Goal: Check status: Verify the current state of an ongoing process or item

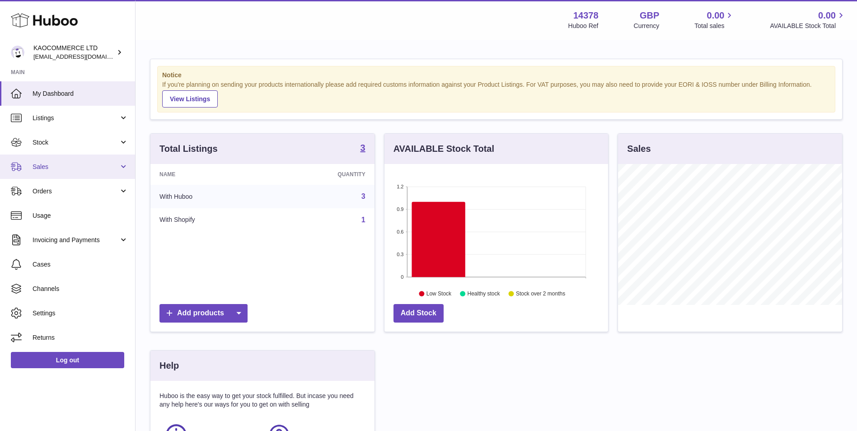
scroll to position [141, 224]
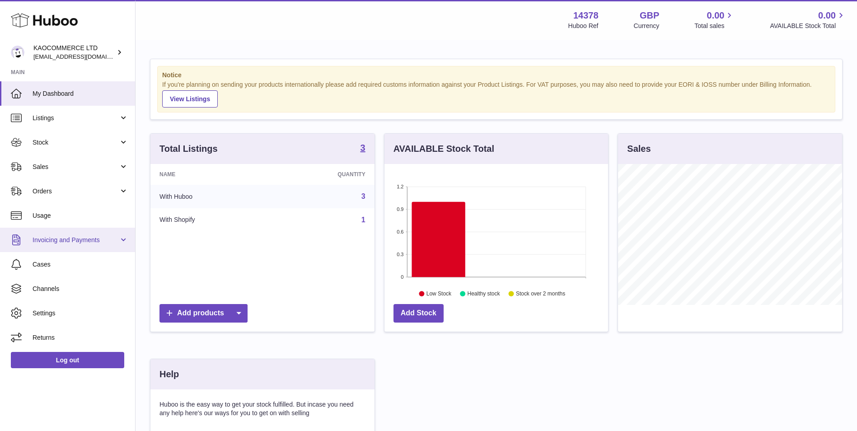
click at [62, 241] on span "Invoicing and Payments" at bounding box center [76, 240] width 86 height 9
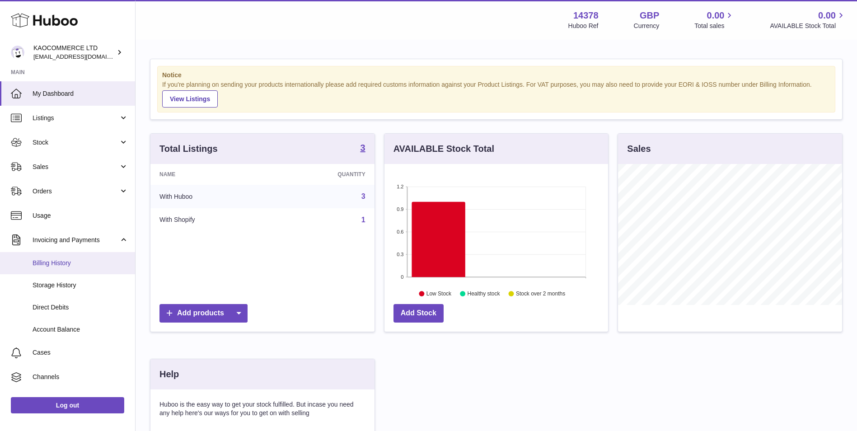
click at [63, 257] on link "Billing History" at bounding box center [67, 263] width 135 height 22
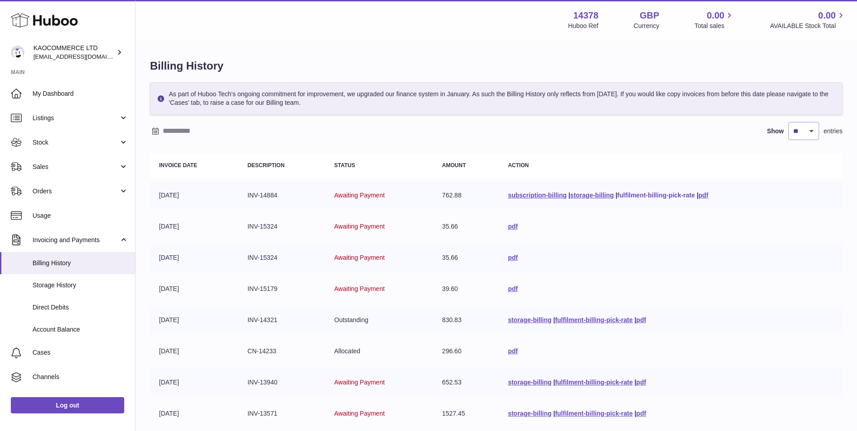
click at [662, 195] on link "fulfilment-billing-pick-rate" at bounding box center [656, 194] width 78 height 7
click at [78, 214] on span "Usage" at bounding box center [81, 215] width 96 height 9
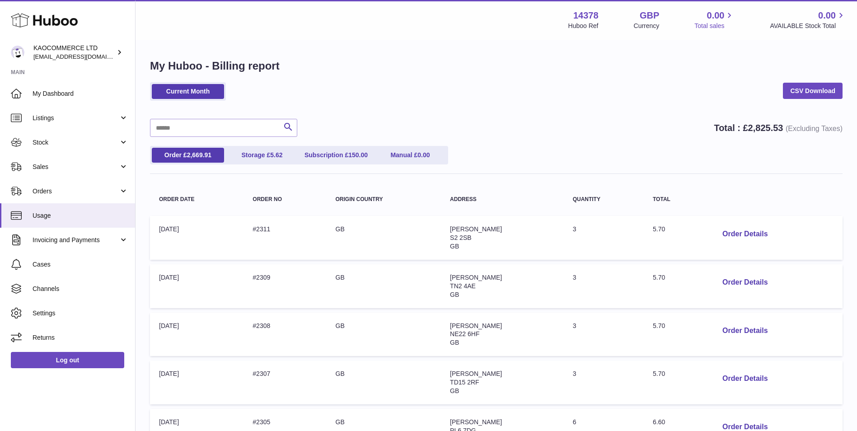
click at [712, 18] on span "0.00" at bounding box center [716, 15] width 18 height 12
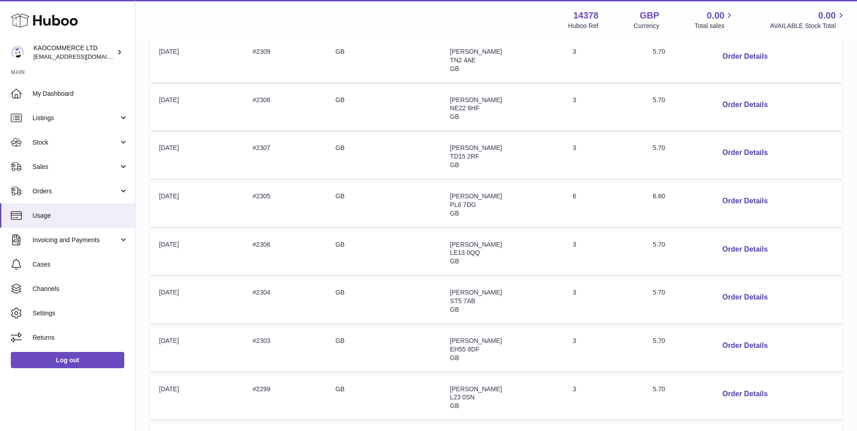
scroll to position [361, 0]
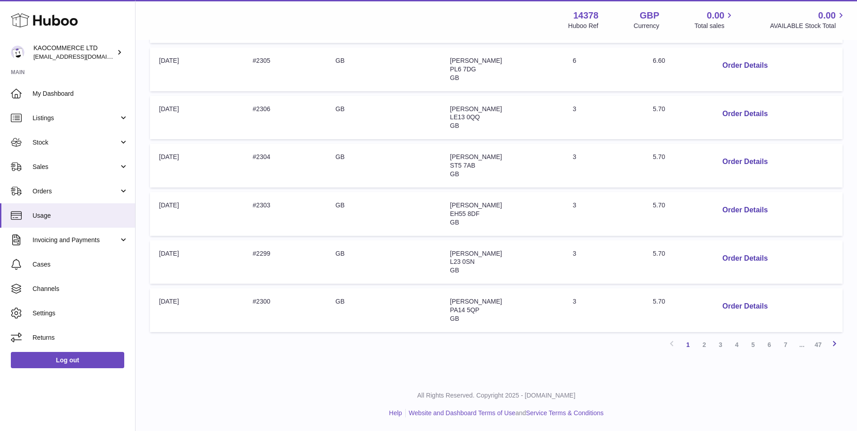
click at [836, 341] on icon at bounding box center [834, 343] width 11 height 11
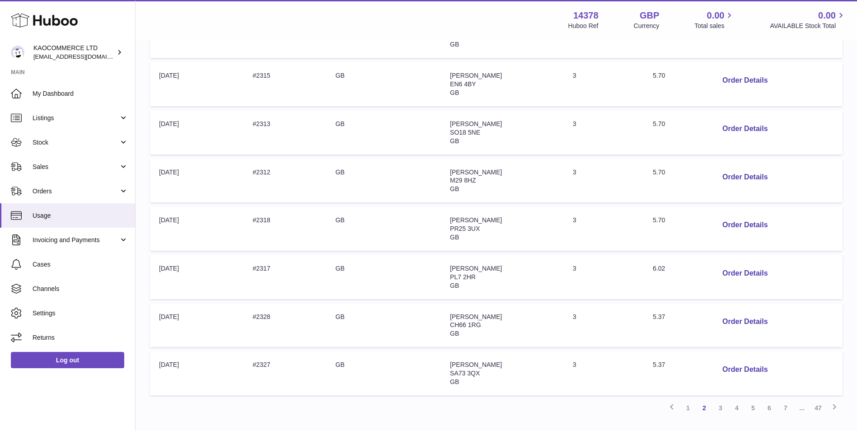
scroll to position [361, 0]
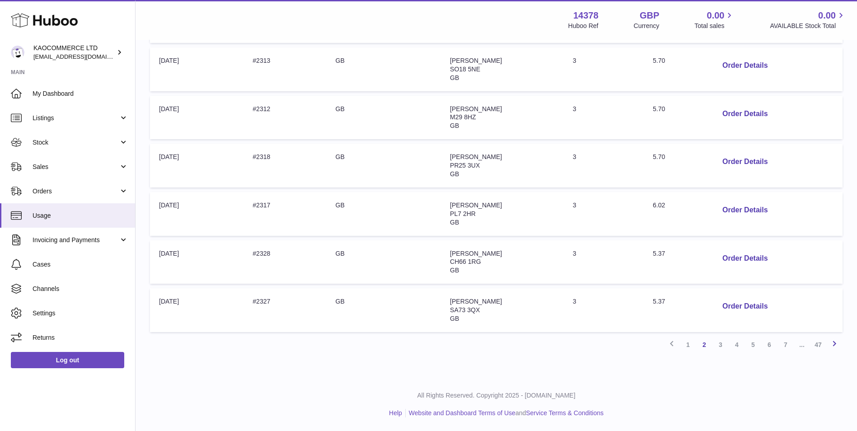
click at [835, 341] on icon at bounding box center [834, 343] width 11 height 11
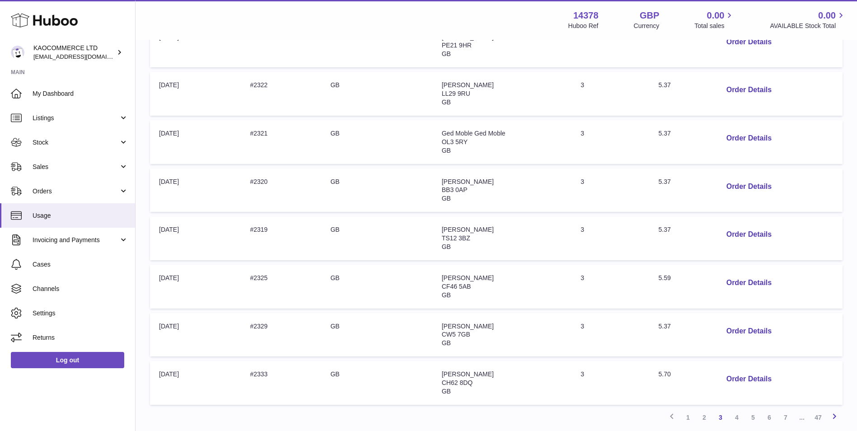
scroll to position [361, 0]
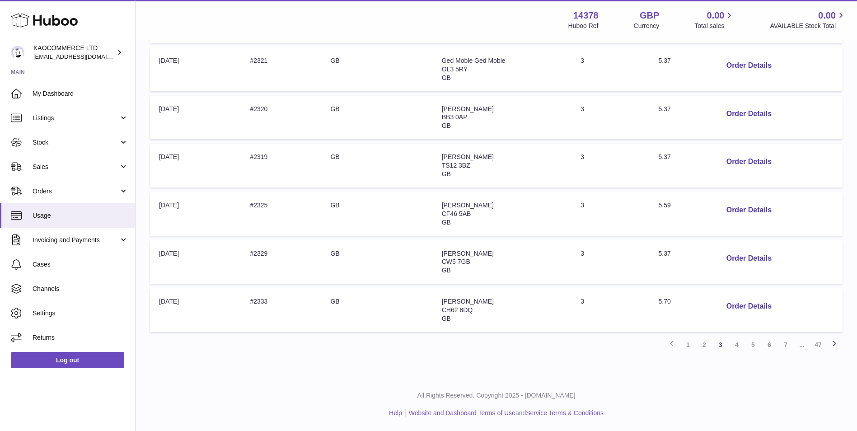
click at [836, 337] on link "Next" at bounding box center [834, 344] width 16 height 16
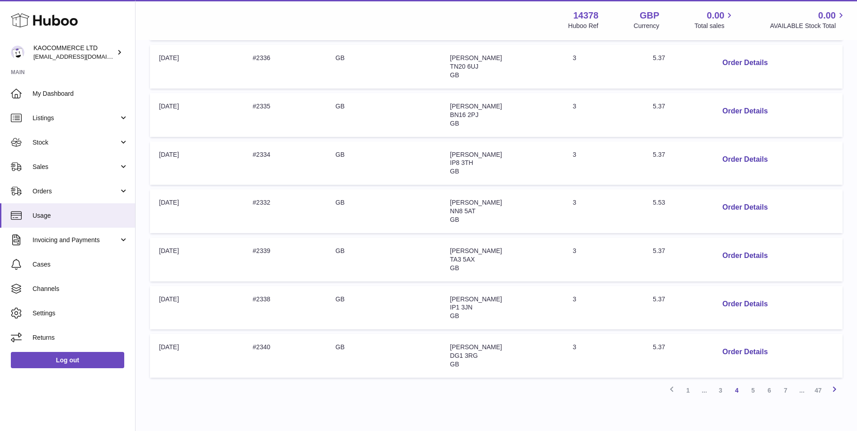
scroll to position [361, 0]
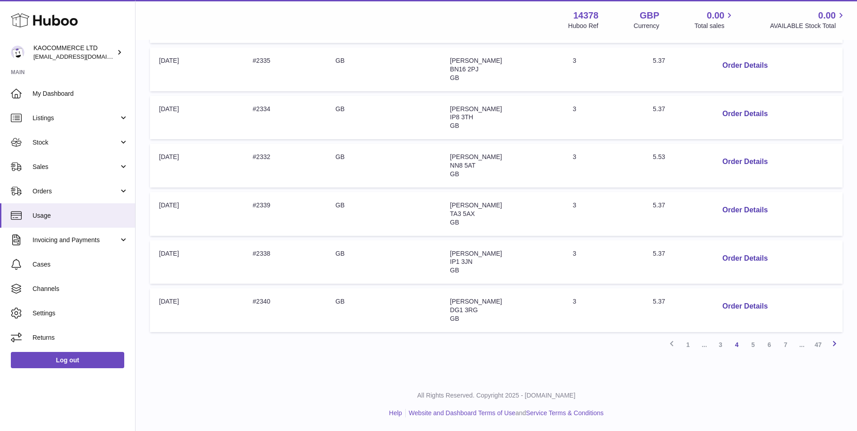
click at [839, 342] on icon at bounding box center [834, 343] width 11 height 11
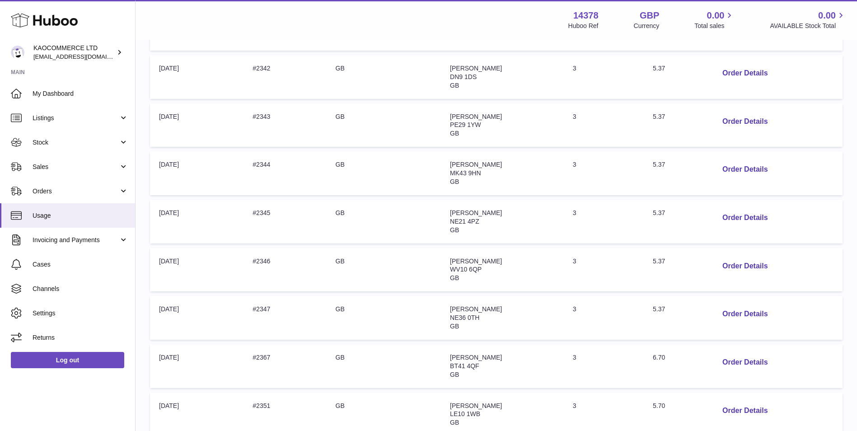
scroll to position [361, 0]
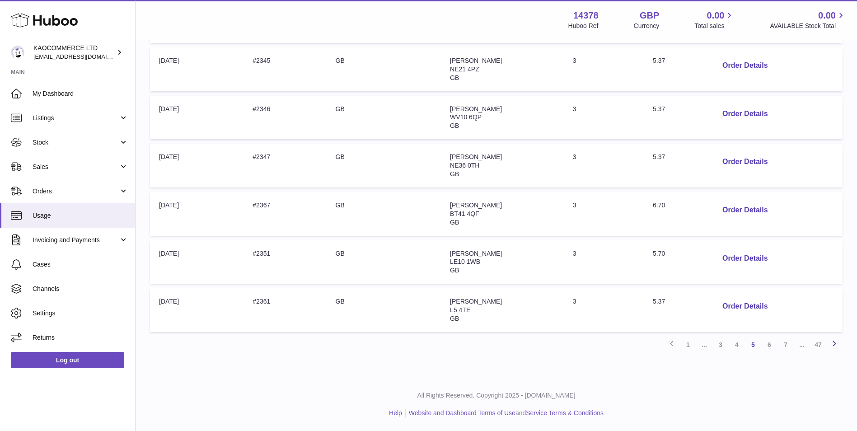
click at [835, 345] on icon at bounding box center [834, 343] width 11 height 11
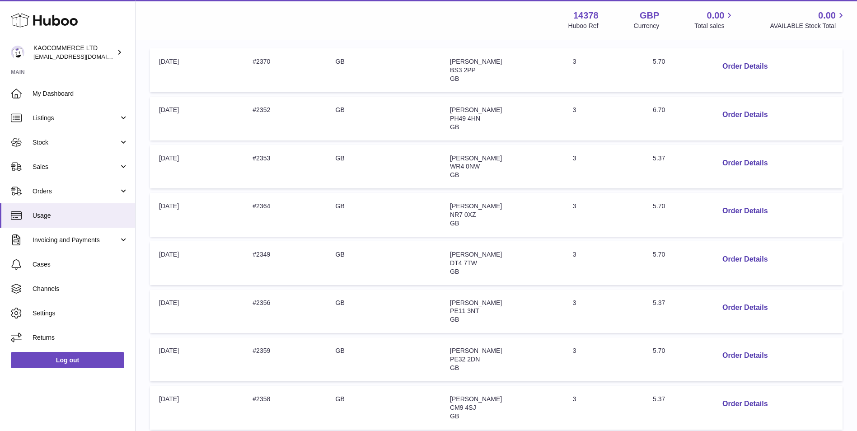
scroll to position [342, 0]
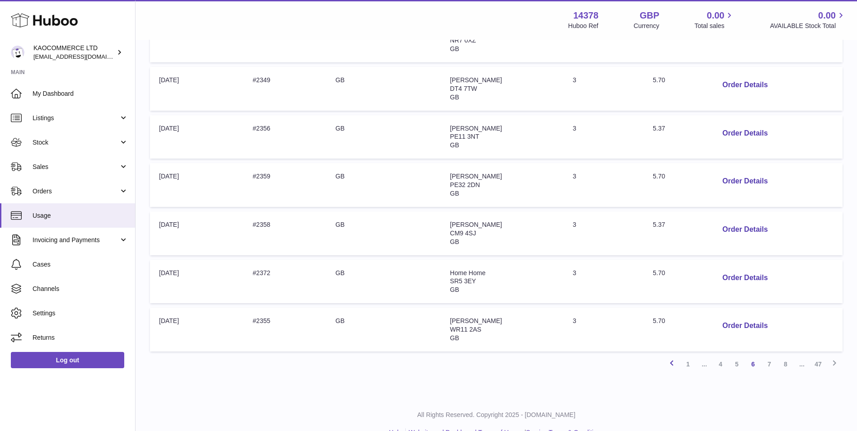
click at [676, 361] on icon at bounding box center [671, 362] width 11 height 11
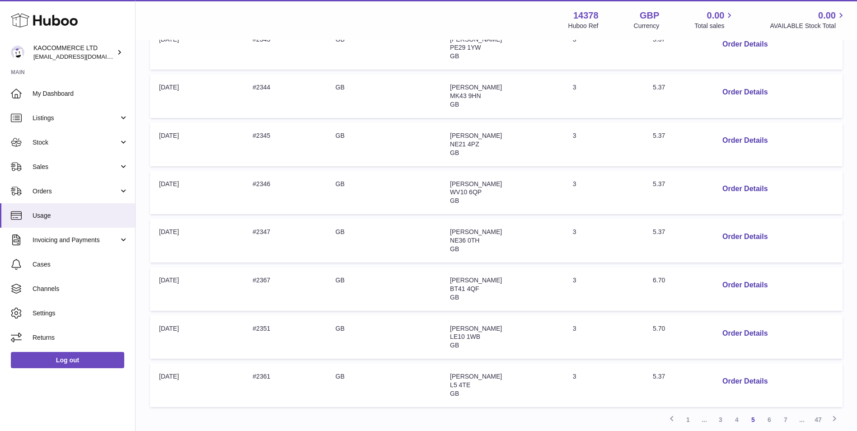
scroll to position [361, 0]
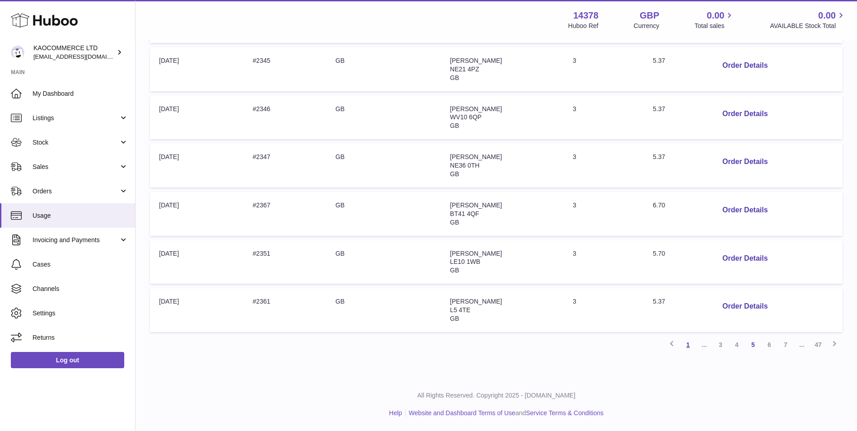
click at [688, 348] on link "1" at bounding box center [688, 344] width 16 height 16
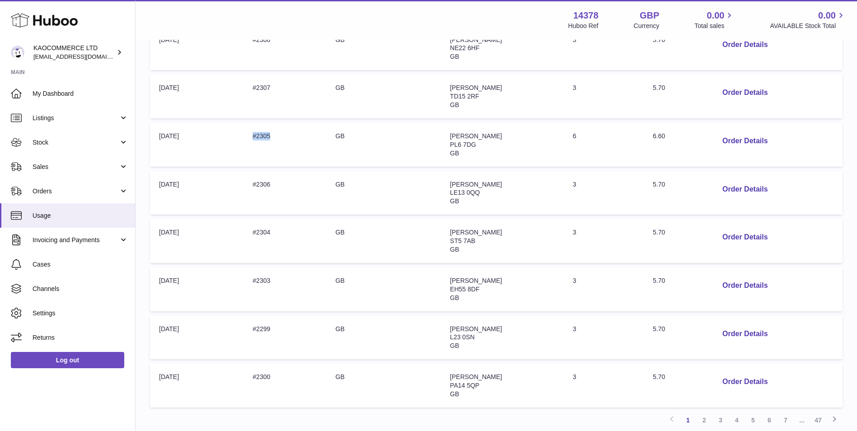
drag, startPoint x: 267, startPoint y: 141, endPoint x: 253, endPoint y: 141, distance: 13.5
click at [253, 141] on td "Order no: #2305" at bounding box center [284, 145] width 83 height 44
copy td "#2305"
click at [755, 140] on button "Order Details" at bounding box center [745, 141] width 60 height 19
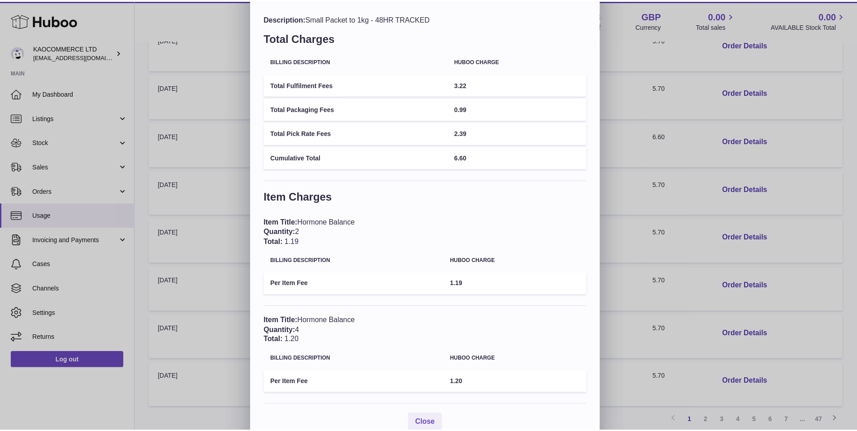
scroll to position [0, 0]
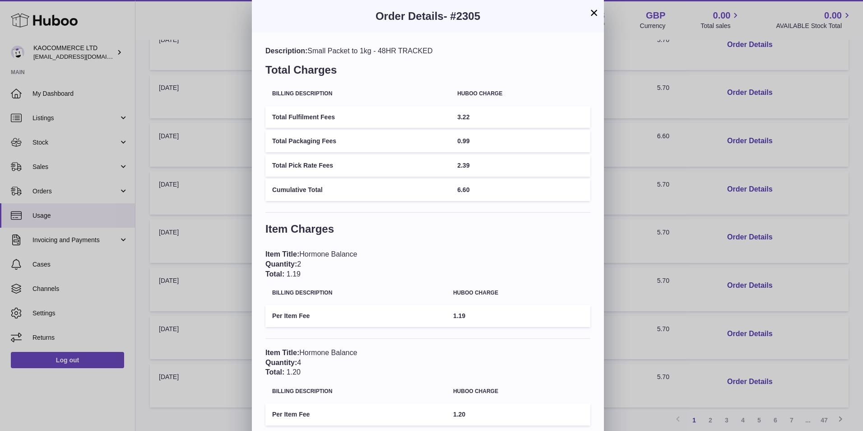
click at [592, 12] on button "×" at bounding box center [594, 12] width 11 height 11
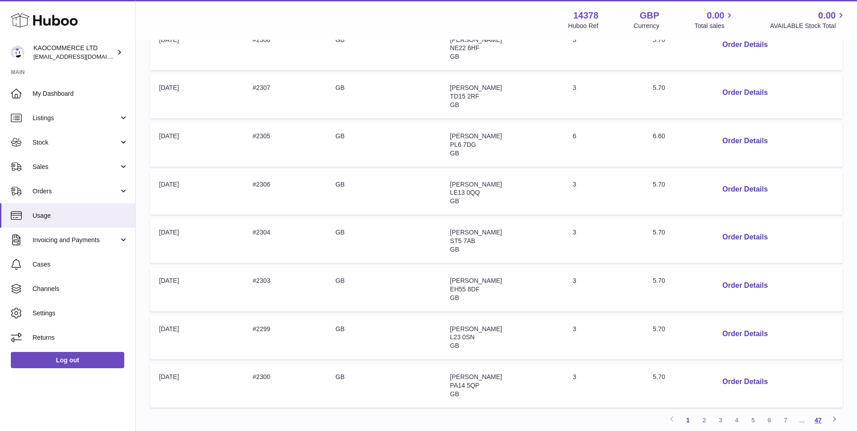
click at [815, 417] on link "47" at bounding box center [818, 420] width 16 height 16
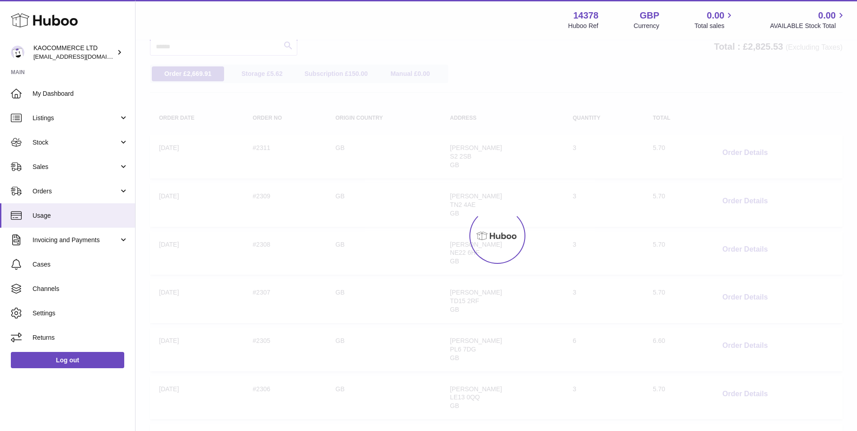
scroll to position [41, 0]
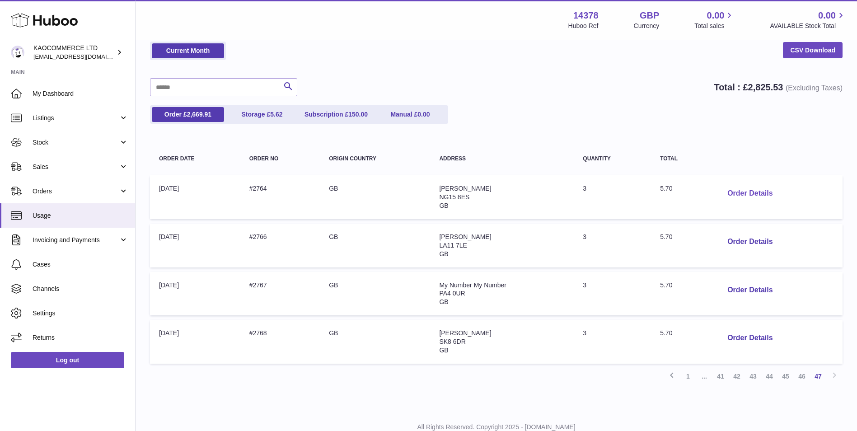
click at [752, 190] on button "Order Details" at bounding box center [750, 193] width 60 height 19
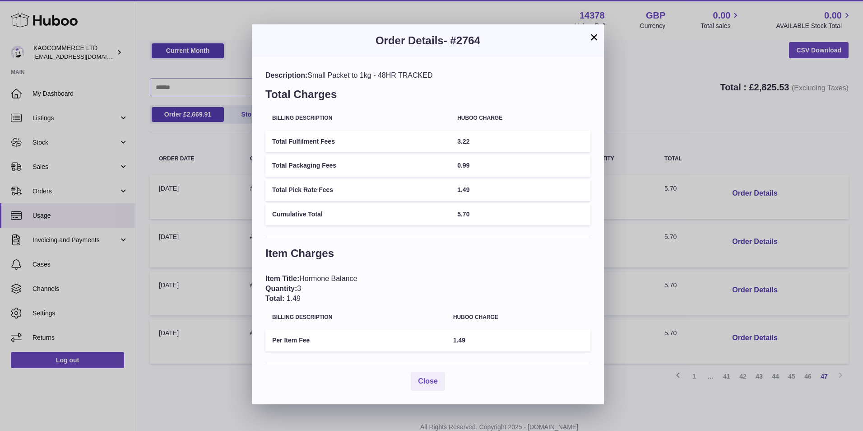
click at [592, 39] on button "×" at bounding box center [594, 37] width 11 height 11
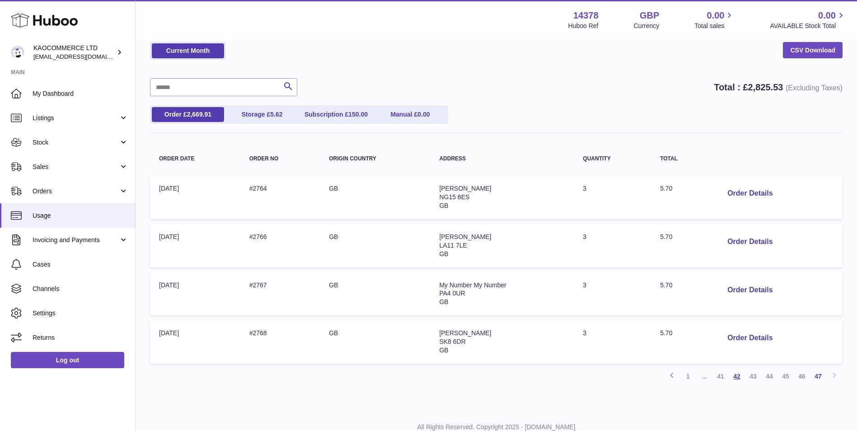
click at [729, 375] on link "42" at bounding box center [736, 376] width 16 height 16
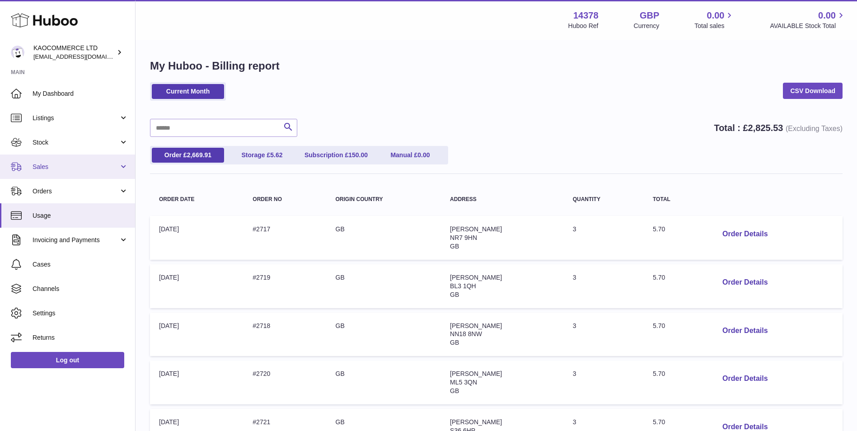
click at [78, 163] on span "Sales" at bounding box center [76, 167] width 86 height 9
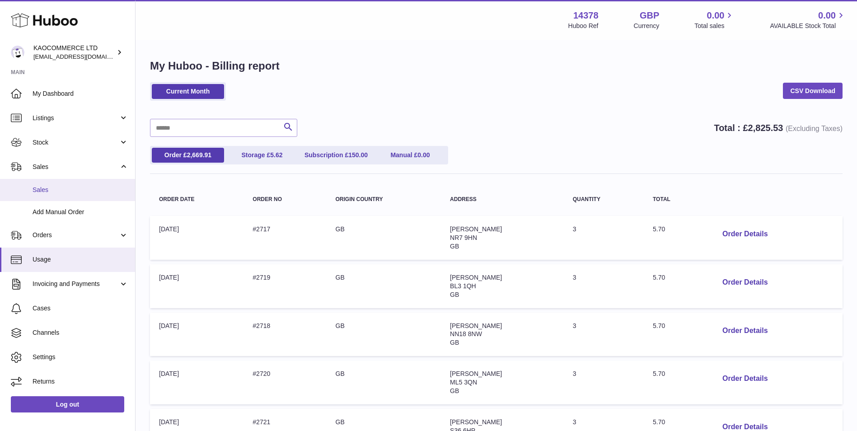
click at [72, 191] on span "Sales" at bounding box center [81, 190] width 96 height 9
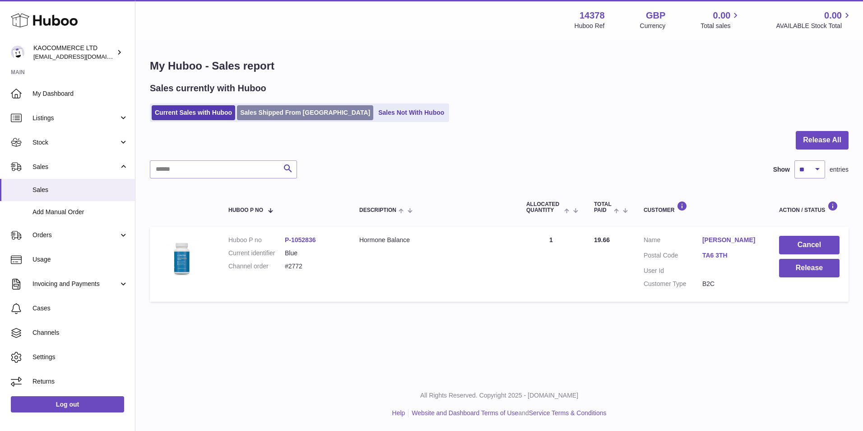
click at [255, 112] on link "Sales Shipped From Huboo" at bounding box center [305, 112] width 136 height 15
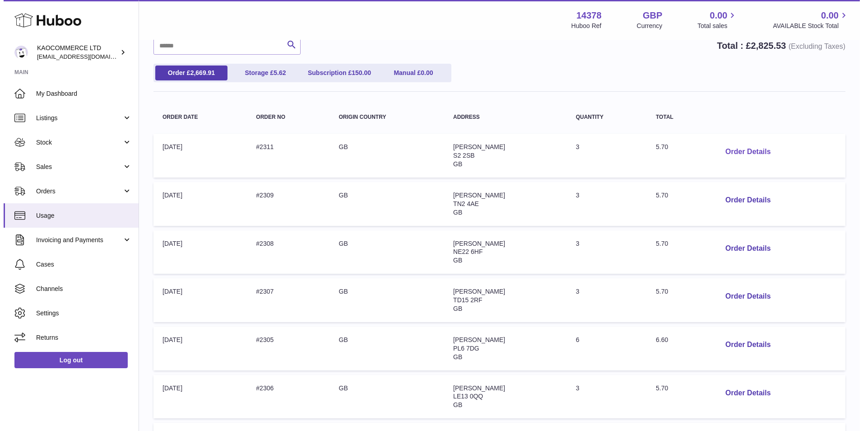
scroll to position [150, 0]
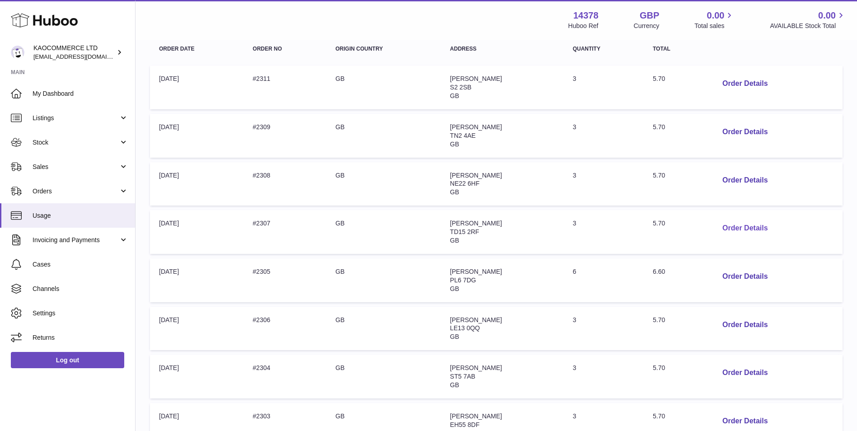
click at [759, 231] on button "Order Details" at bounding box center [745, 228] width 60 height 19
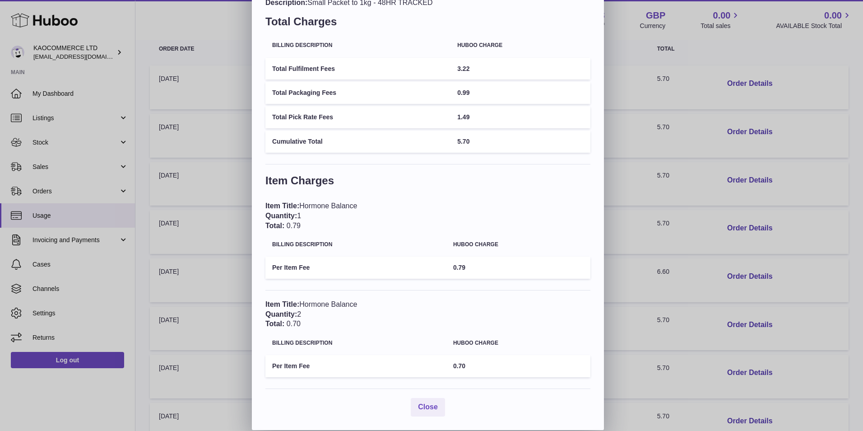
scroll to position [0, 0]
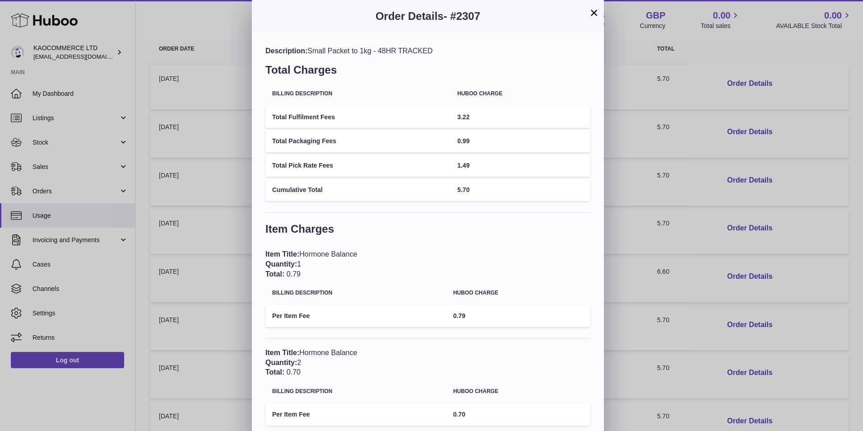
click at [593, 9] on button "×" at bounding box center [594, 12] width 11 height 11
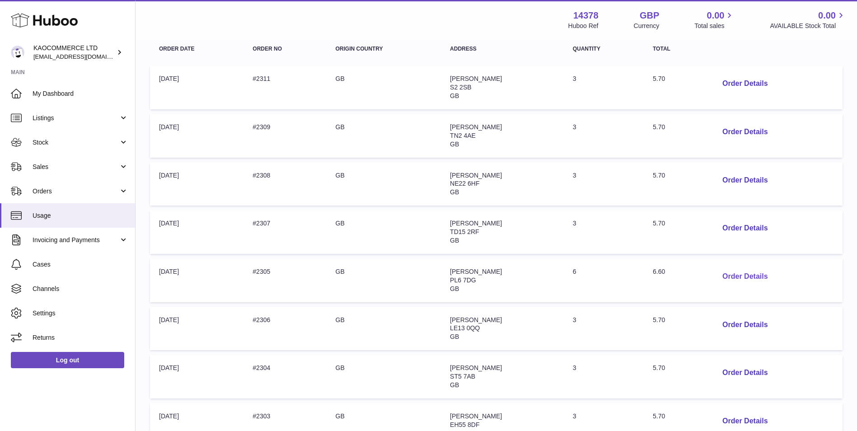
click at [739, 274] on button "Order Details" at bounding box center [745, 276] width 60 height 19
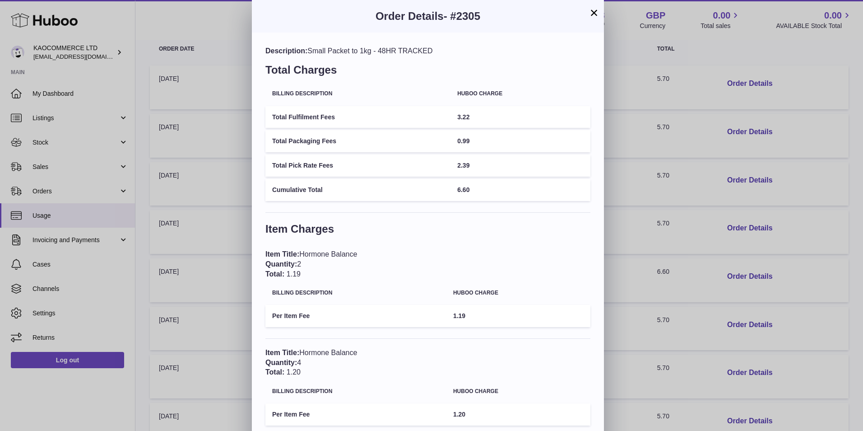
click at [593, 18] on button "×" at bounding box center [594, 12] width 11 height 11
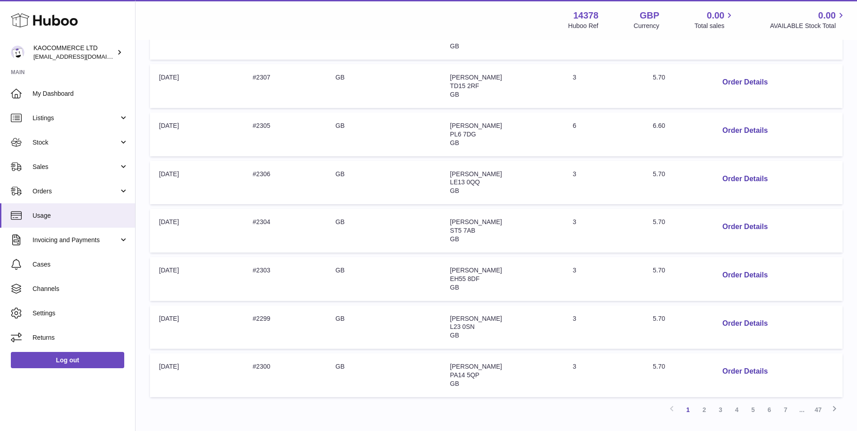
scroll to position [301, 0]
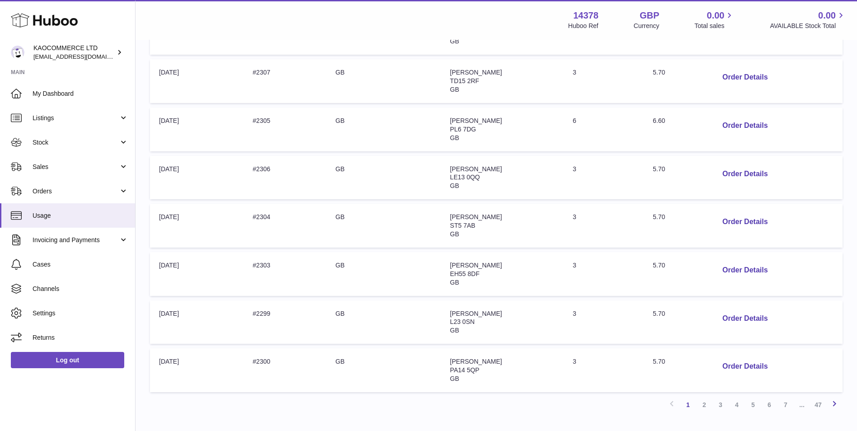
click at [832, 405] on icon at bounding box center [834, 403] width 11 height 11
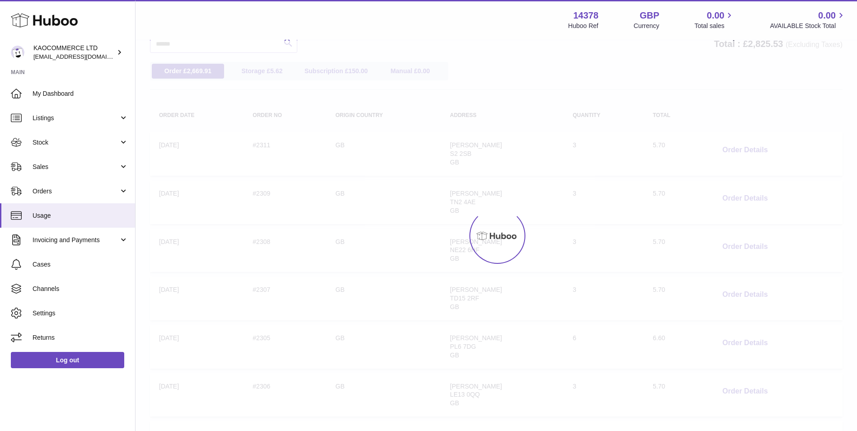
scroll to position [41, 0]
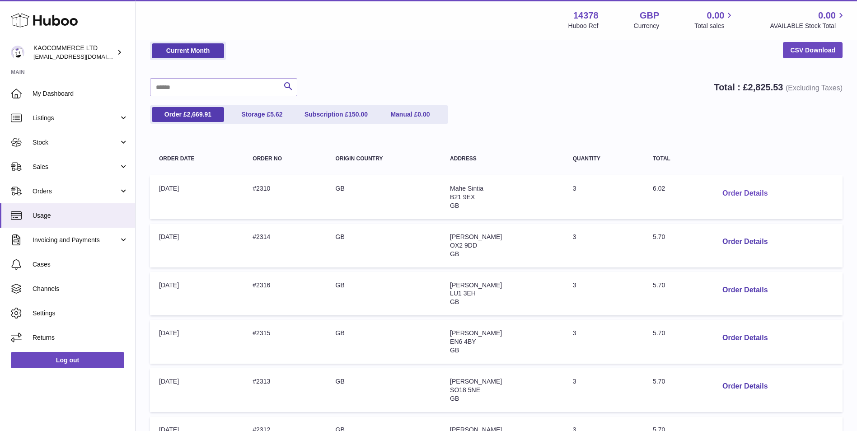
click at [736, 186] on button "Order Details" at bounding box center [745, 193] width 60 height 19
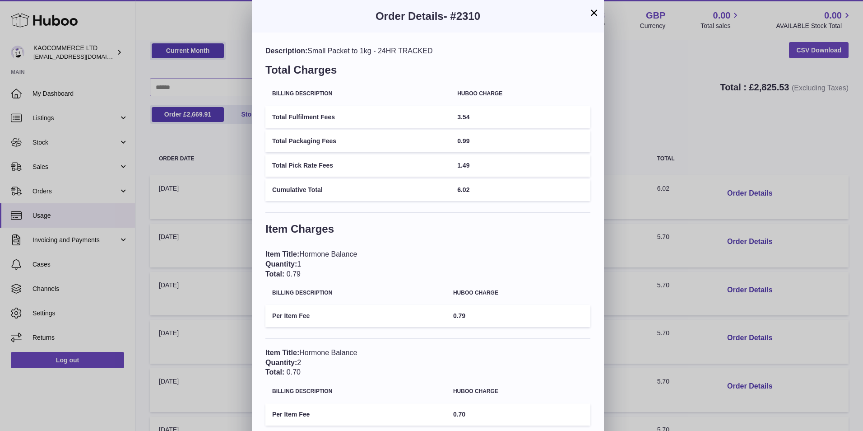
click at [592, 16] on button "×" at bounding box center [594, 12] width 11 height 11
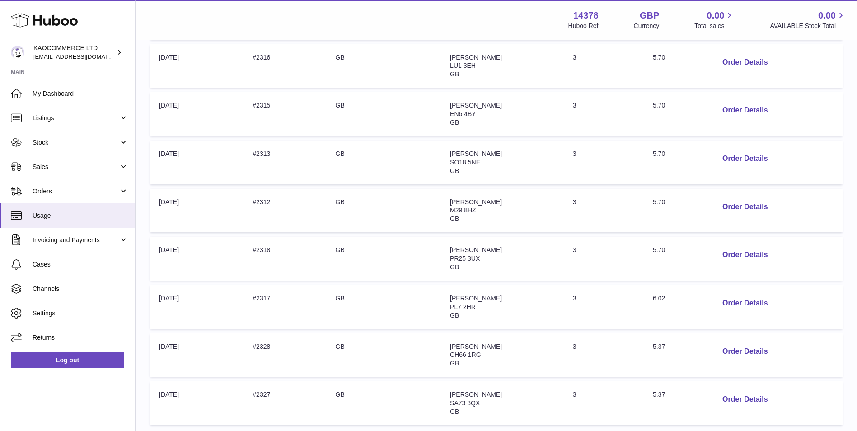
scroll to position [361, 0]
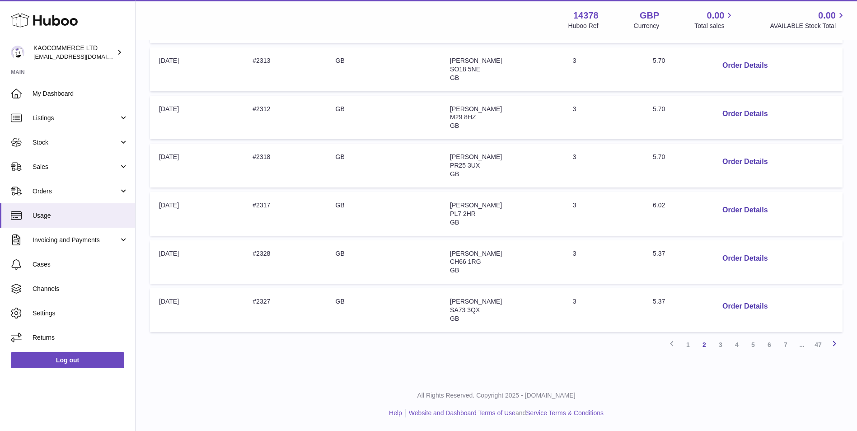
click at [833, 344] on icon at bounding box center [834, 343] width 11 height 11
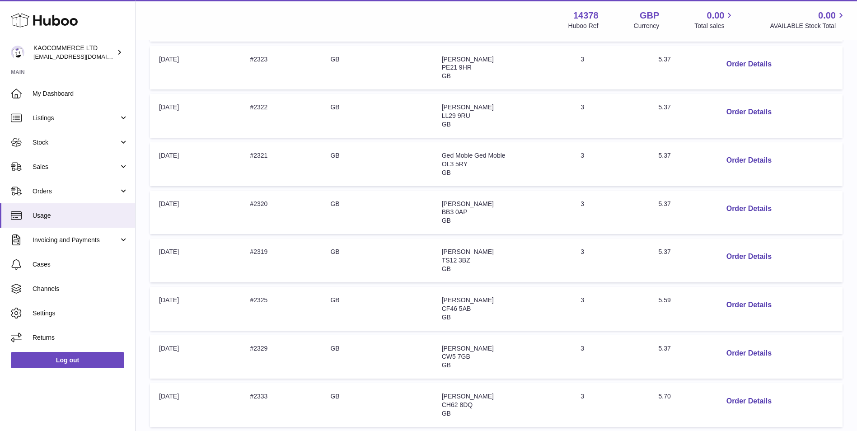
scroll to position [361, 0]
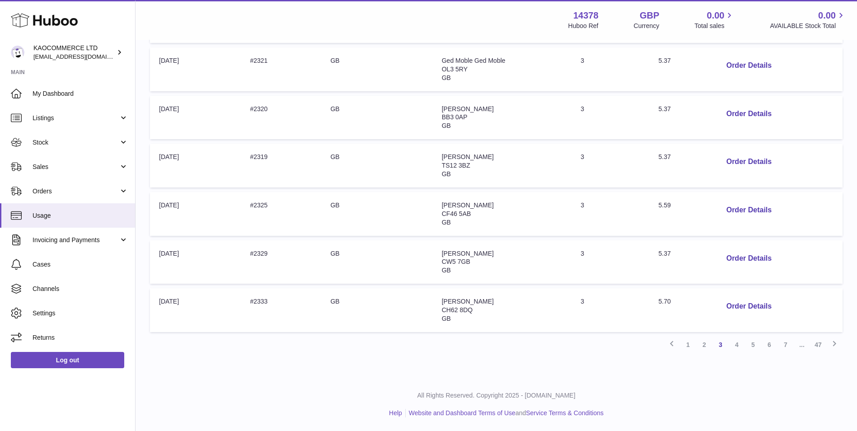
click at [692, 354] on div "My Huboo - Billing report Current Month CSV Download Search Total : £ 2,825.53 …" at bounding box center [495, 28] width 721 height 698
click at [691, 347] on link "1" at bounding box center [688, 344] width 16 height 16
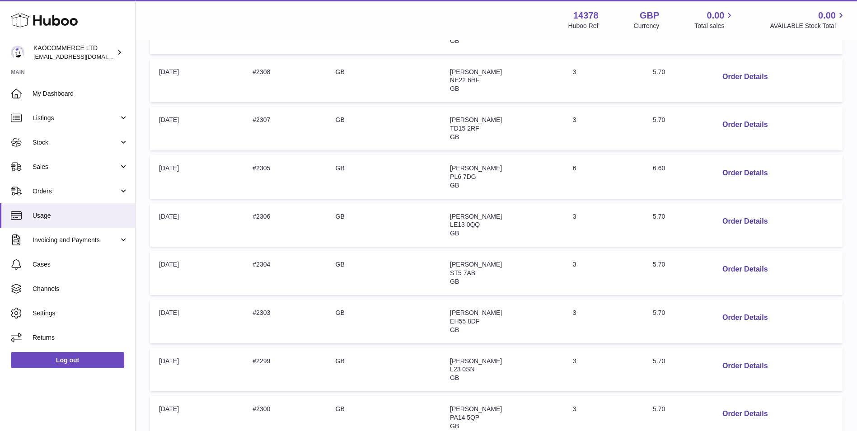
scroll to position [342, 0]
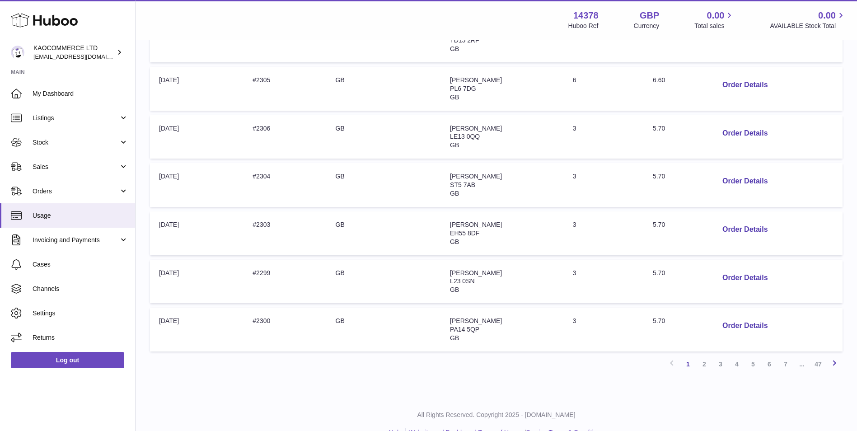
click at [829, 364] on icon at bounding box center [834, 362] width 11 height 11
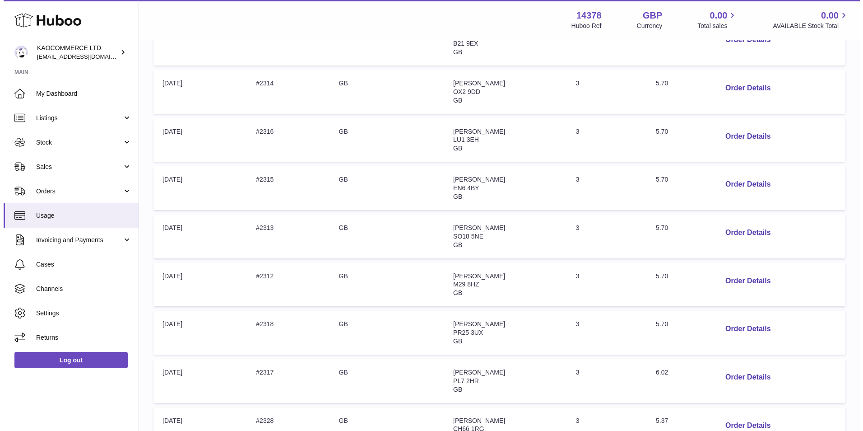
scroll to position [341, 0]
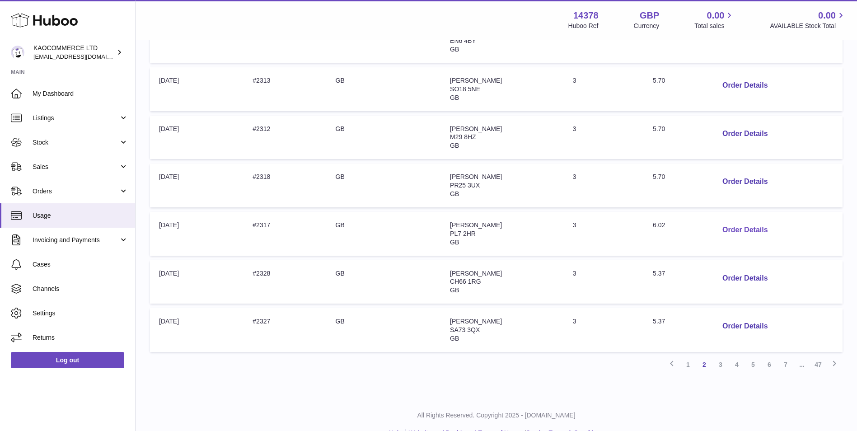
click at [755, 226] on button "Order Details" at bounding box center [745, 230] width 60 height 19
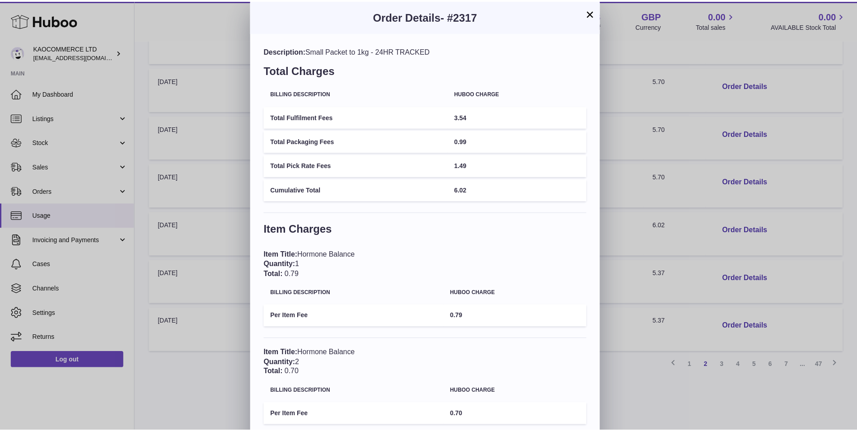
scroll to position [51, 0]
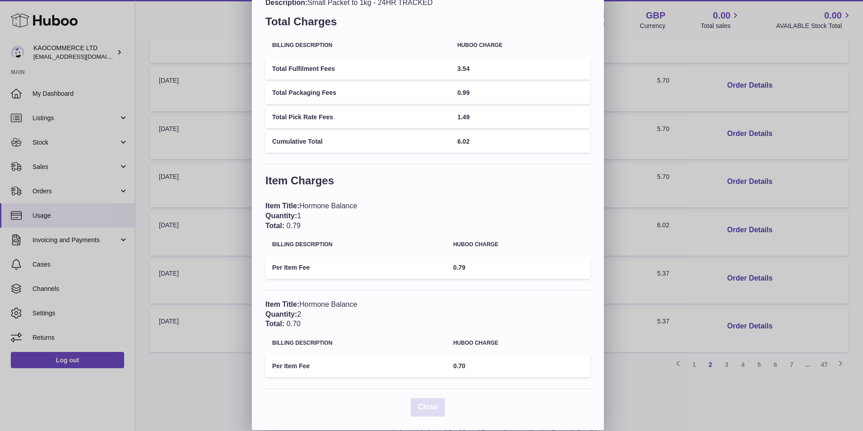
click at [425, 406] on span "Close" at bounding box center [428, 407] width 20 height 8
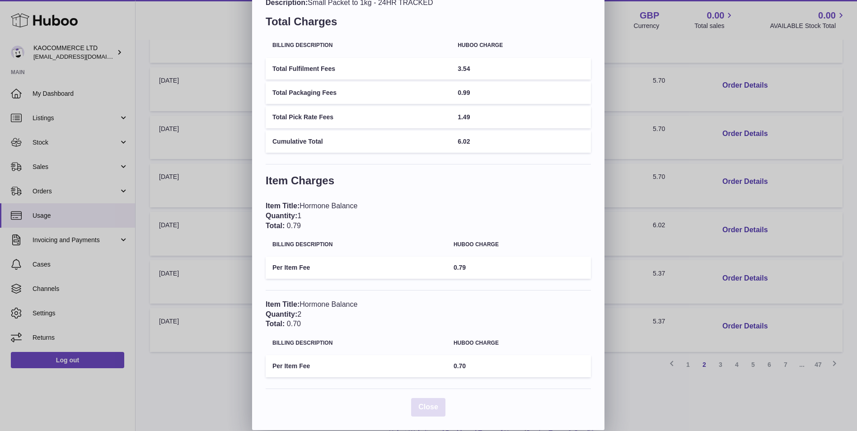
scroll to position [0, 0]
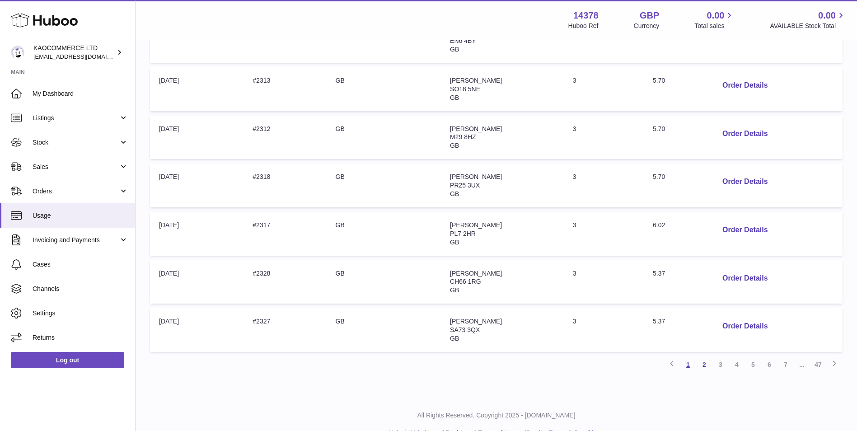
click at [691, 368] on link "1" at bounding box center [688, 364] width 16 height 16
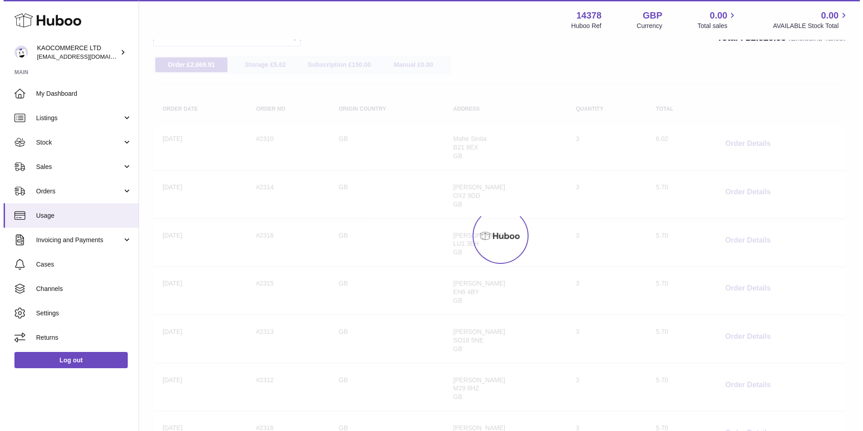
scroll to position [41, 0]
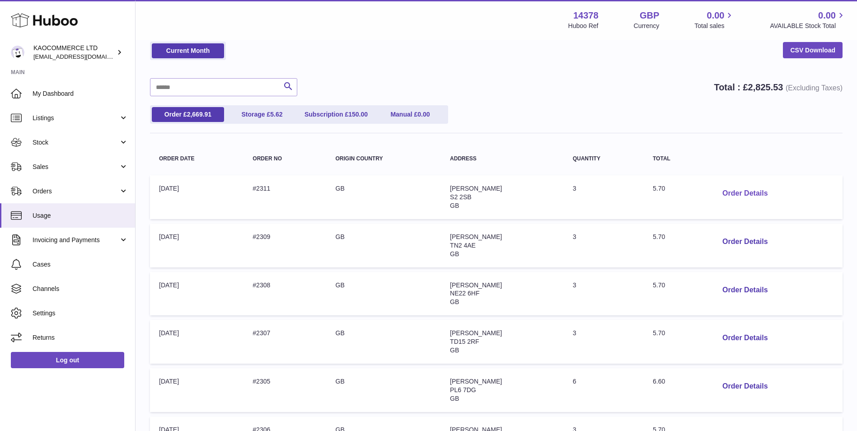
click at [732, 188] on button "Order Details" at bounding box center [745, 193] width 60 height 19
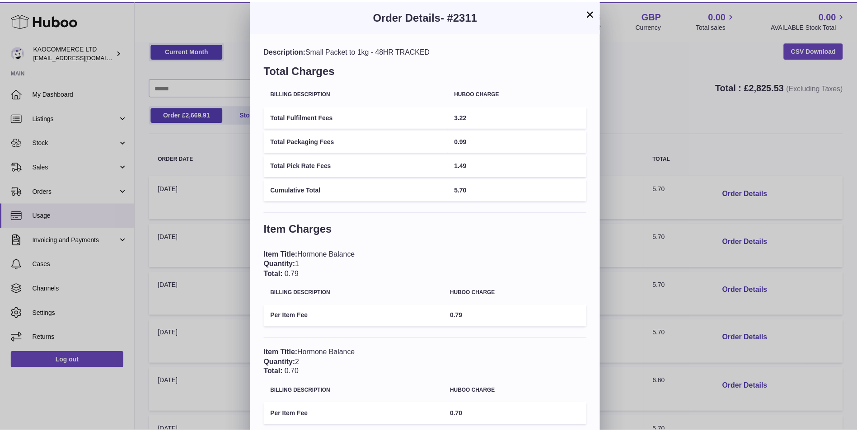
scroll to position [51, 0]
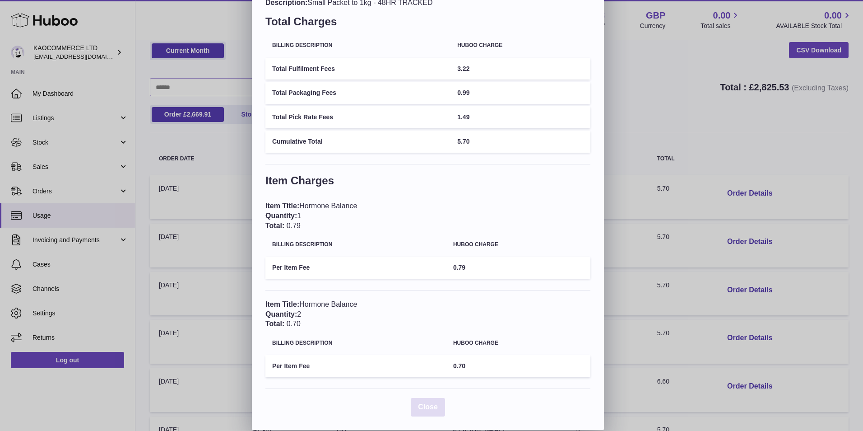
click at [433, 398] on button "Close" at bounding box center [428, 407] width 34 height 19
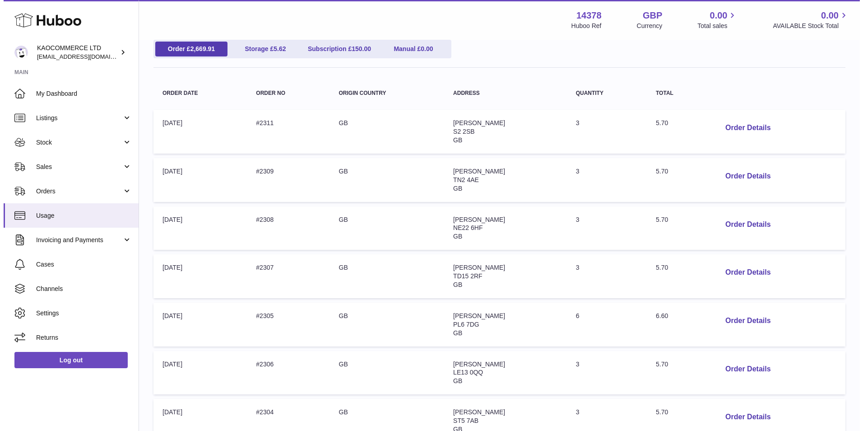
scroll to position [135, 0]
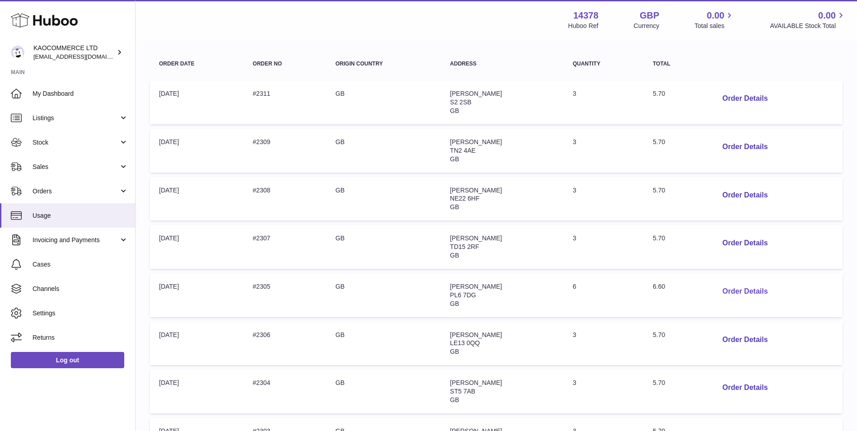
click at [755, 292] on button "Order Details" at bounding box center [745, 291] width 60 height 19
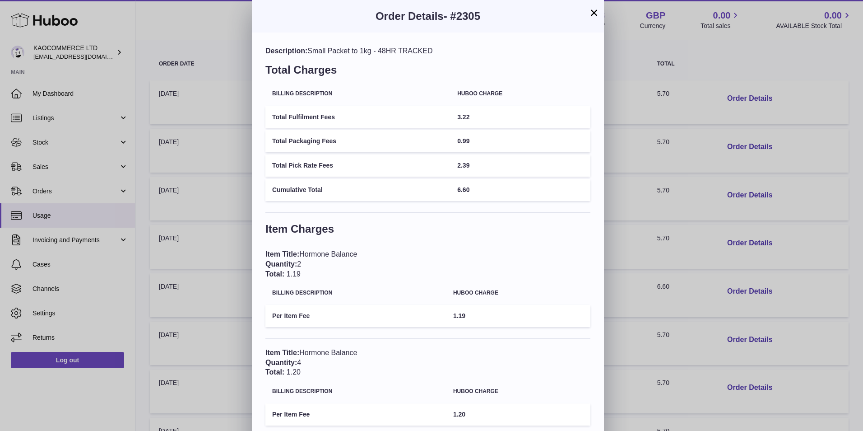
drag, startPoint x: 496, startPoint y: 22, endPoint x: 452, endPoint y: 23, distance: 44.3
click at [452, 23] on h3 "Order Details - #2305" at bounding box center [428, 16] width 325 height 14
copy span "#2305"
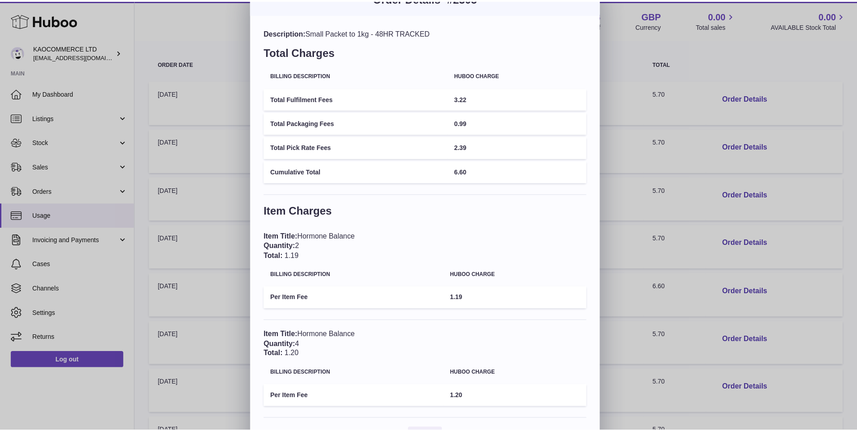
scroll to position [0, 0]
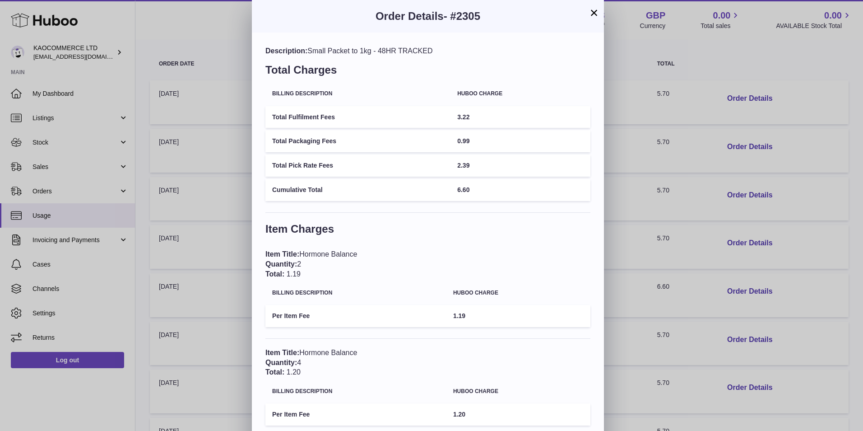
click at [591, 10] on button "×" at bounding box center [594, 12] width 11 height 11
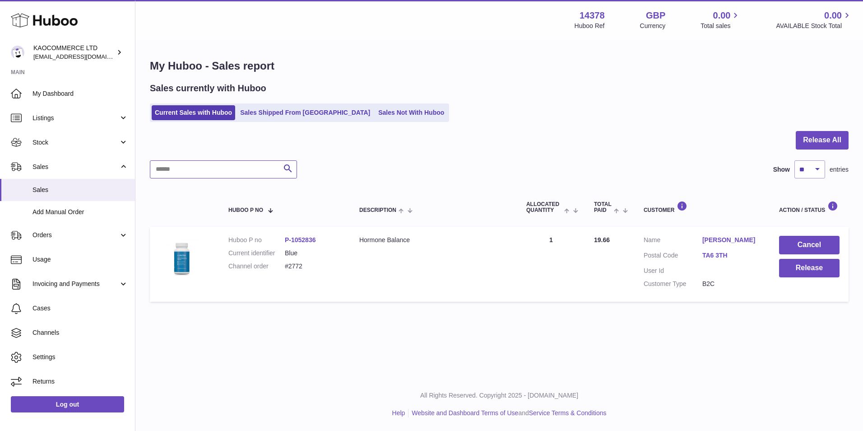
click at [204, 168] on input "text" at bounding box center [223, 169] width 147 height 18
click at [260, 111] on link "Sales Shipped From [GEOGRAPHIC_DATA]" at bounding box center [305, 112] width 136 height 15
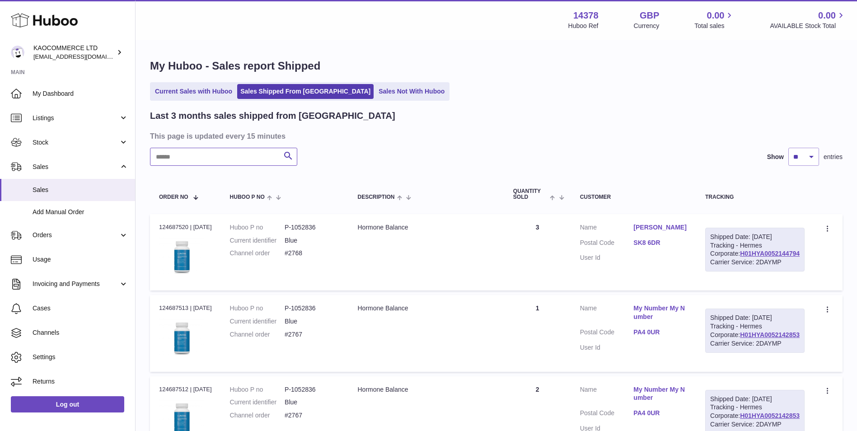
click at [262, 158] on input "text" at bounding box center [223, 157] width 147 height 18
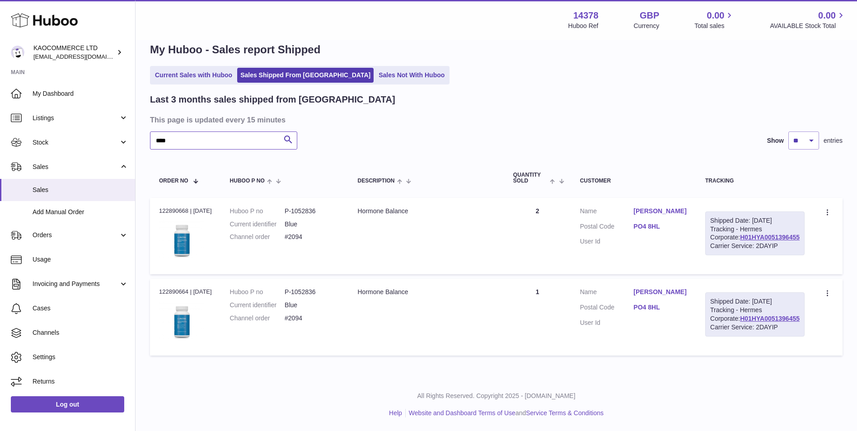
scroll to position [57, 0]
click at [269, 131] on input "****" at bounding box center [223, 140] width 147 height 18
paste input "*"
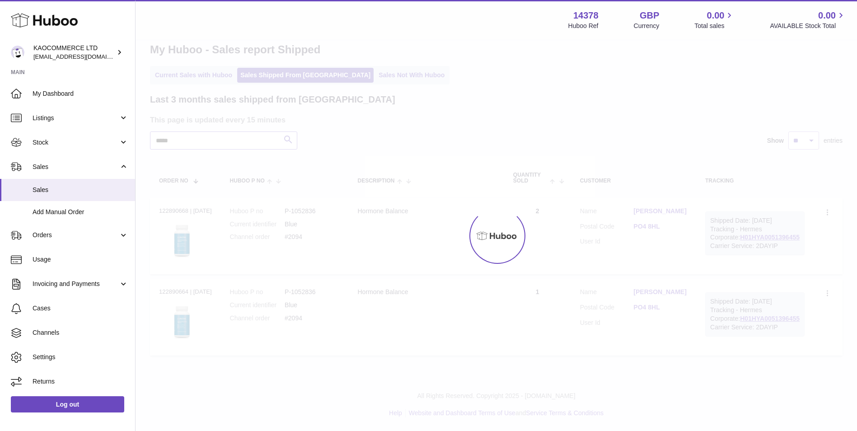
type input "*****"
